Goal: Transaction & Acquisition: Book appointment/travel/reservation

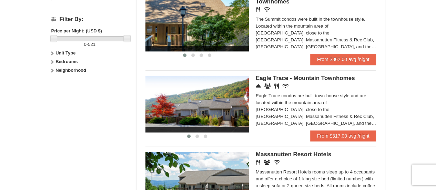
scroll to position [345, 0]
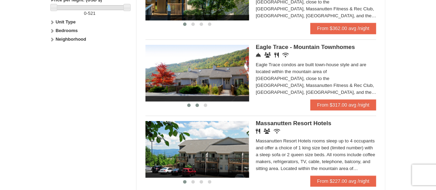
click at [196, 107] on button at bounding box center [197, 105] width 8 height 7
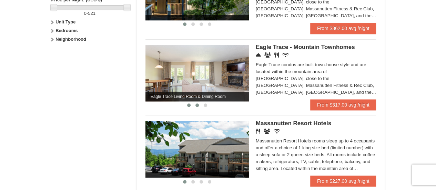
click at [188, 104] on span at bounding box center [188, 104] width 3 height 3
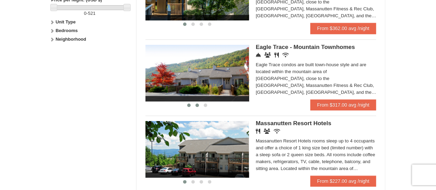
click at [198, 105] on span at bounding box center [196, 104] width 3 height 3
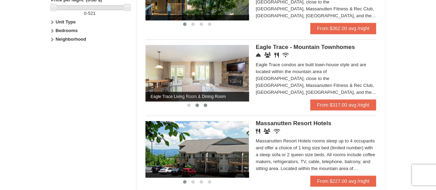
click at [205, 104] on span at bounding box center [205, 104] width 3 height 3
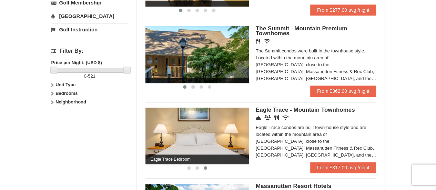
scroll to position [276, 0]
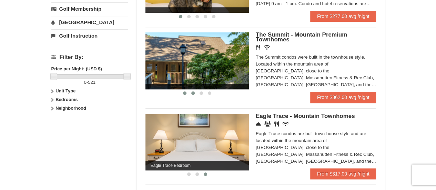
click at [193, 92] on span at bounding box center [192, 92] width 3 height 3
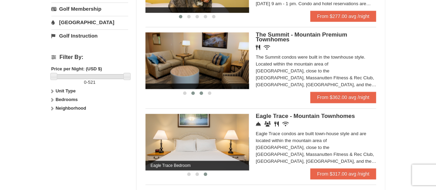
click at [201, 92] on span at bounding box center [200, 92] width 3 height 3
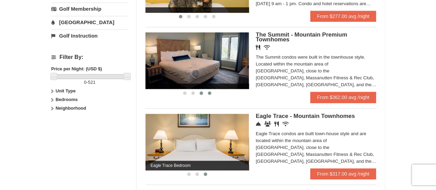
click at [211, 93] on span at bounding box center [209, 92] width 3 height 3
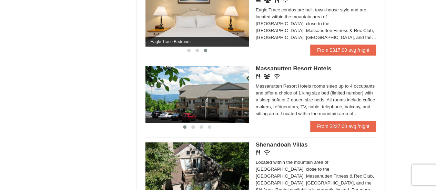
scroll to position [413, 0]
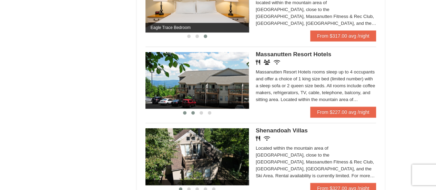
click at [194, 113] on button at bounding box center [193, 112] width 8 height 7
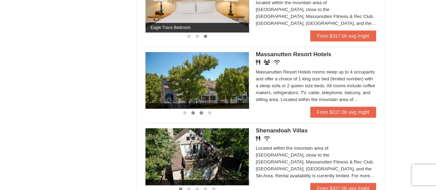
click at [201, 113] on span at bounding box center [200, 112] width 3 height 3
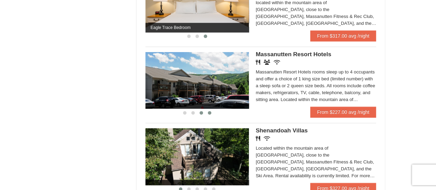
click at [209, 113] on span at bounding box center [209, 112] width 3 height 3
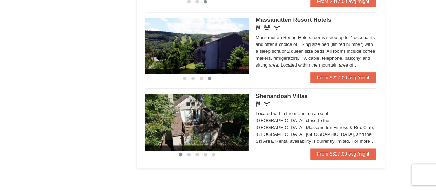
scroll to position [482, 0]
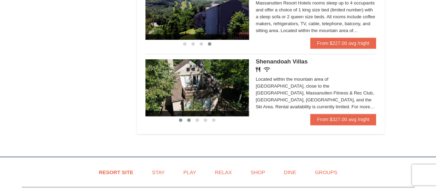
click at [188, 121] on span at bounding box center [188, 119] width 3 height 3
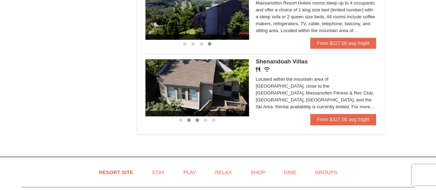
click at [196, 120] on span at bounding box center [196, 119] width 3 height 3
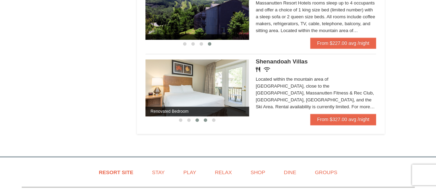
click at [205, 121] on span at bounding box center [205, 119] width 3 height 3
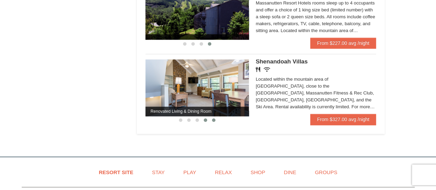
click at [214, 120] on span at bounding box center [213, 119] width 3 height 3
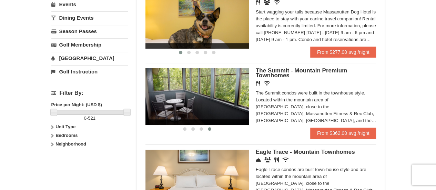
scroll to position [172, 0]
